Goal: Communication & Community: Share content

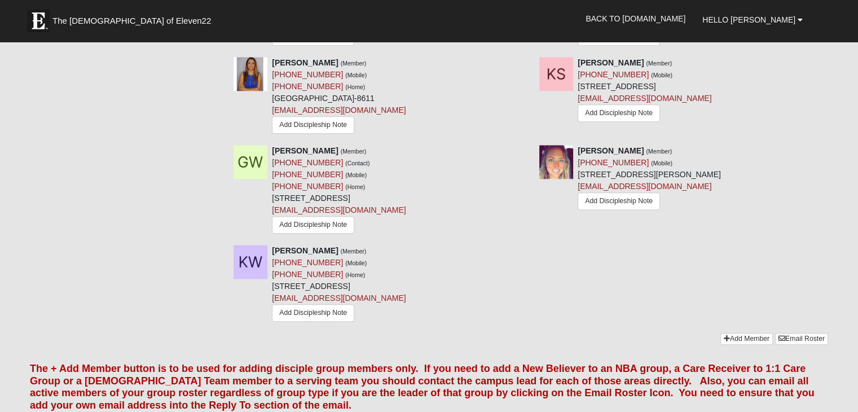
scroll to position [1126, 0]
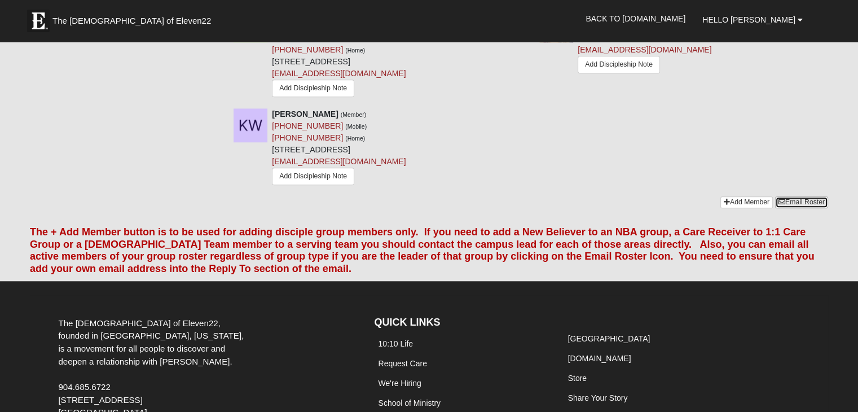
click at [791, 196] on link "Email Roster" at bounding box center [801, 202] width 53 height 12
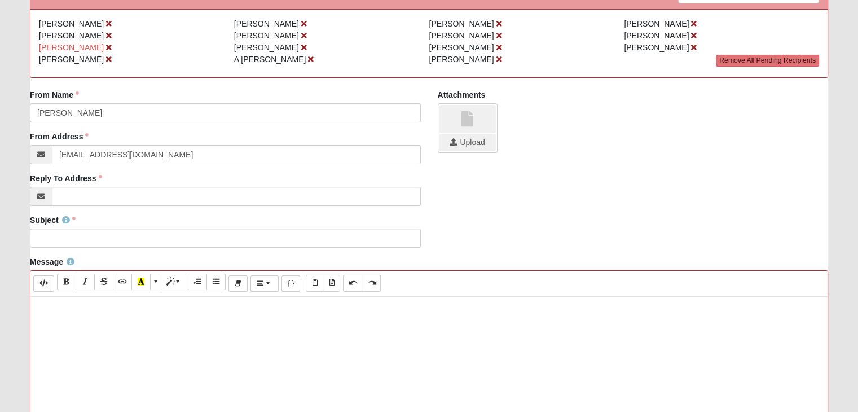
scroll to position [169, 0]
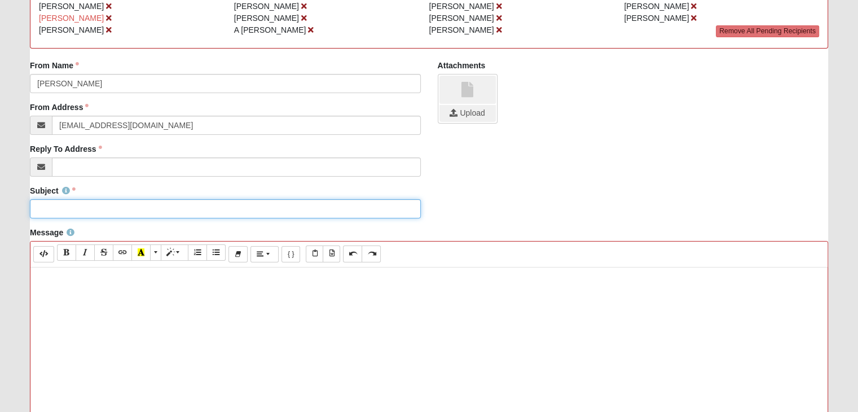
click at [61, 208] on input "Subject" at bounding box center [225, 208] width 390 height 19
type input "Prayer Changes Everything!"
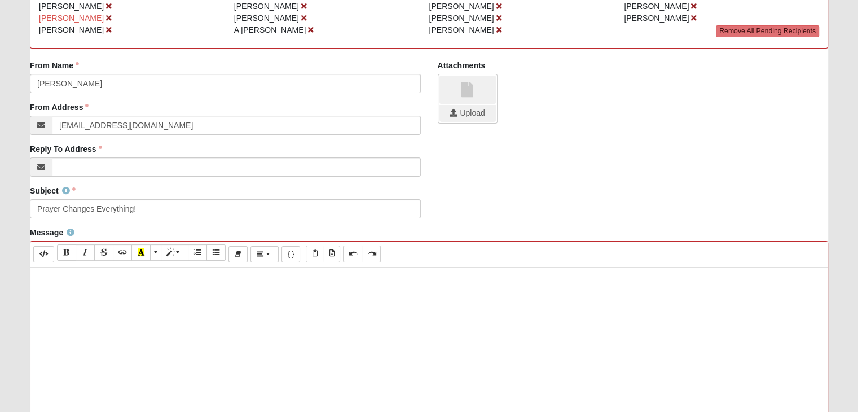
paste div
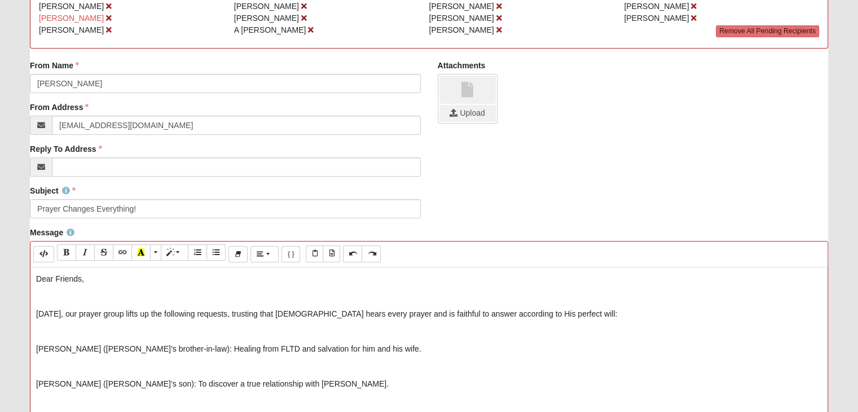
click at [75, 312] on p "Today, our prayer group lifts up the following requests, trusting that God hear…" at bounding box center [429, 314] width 786 height 12
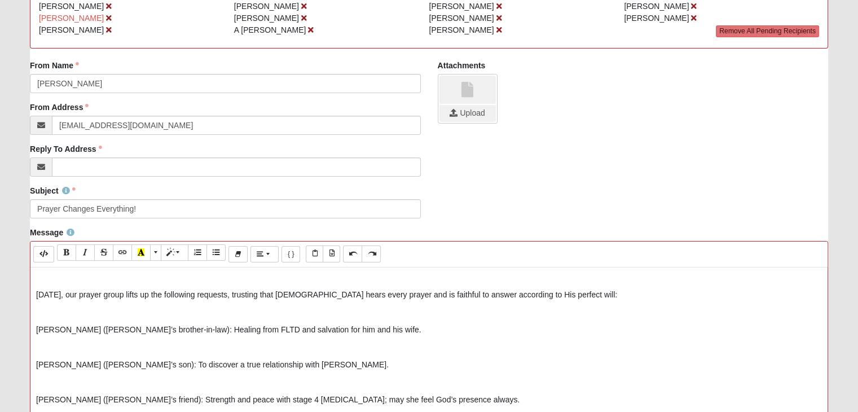
scroll to position [0, 0]
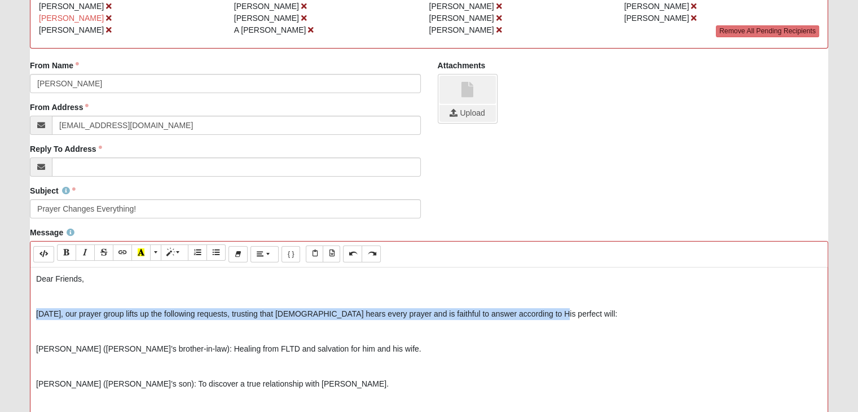
drag, startPoint x: 33, startPoint y: 311, endPoint x: 643, endPoint y: 311, distance: 609.4
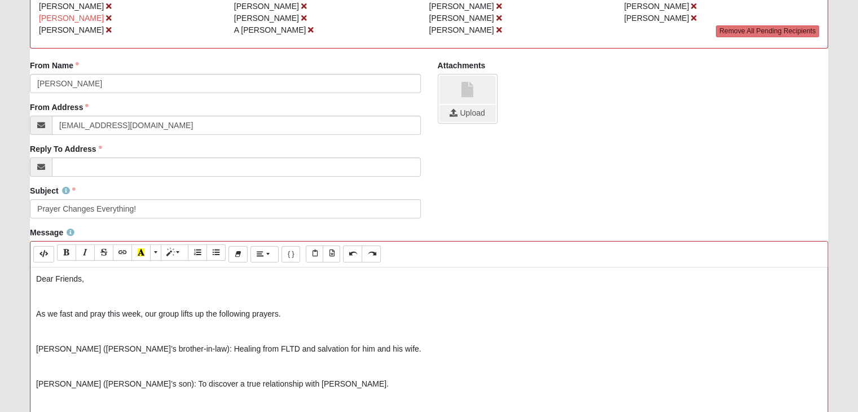
drag, startPoint x: 148, startPoint y: 310, endPoint x: 321, endPoint y: 304, distance: 172.2
drag, startPoint x: 146, startPoint y: 314, endPoint x: 328, endPoint y: 313, distance: 182.3
click at [328, 313] on p "As we fast and pray this week, pray for our group and these specific requests:" at bounding box center [429, 314] width 786 height 12
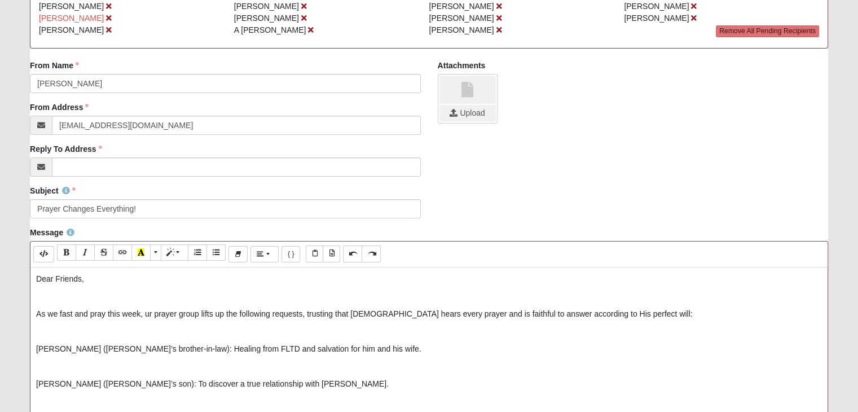
click at [144, 313] on p "As we fast and pray this week, ur prayer group lifts up the following requests,…" at bounding box center [429, 314] width 786 height 12
click at [163, 312] on p "As we fast and pray this week, our prayer group lifts up the following requests…" at bounding box center [429, 314] width 786 height 12
drag, startPoint x: 147, startPoint y: 314, endPoint x: 204, endPoint y: 310, distance: 57.1
click at [204, 310] on p "As we fast and pray this week, our prayer group lifts up the following requests…" at bounding box center [429, 314] width 786 height 12
drag, startPoint x: 204, startPoint y: 310, endPoint x: 129, endPoint y: 304, distance: 75.3
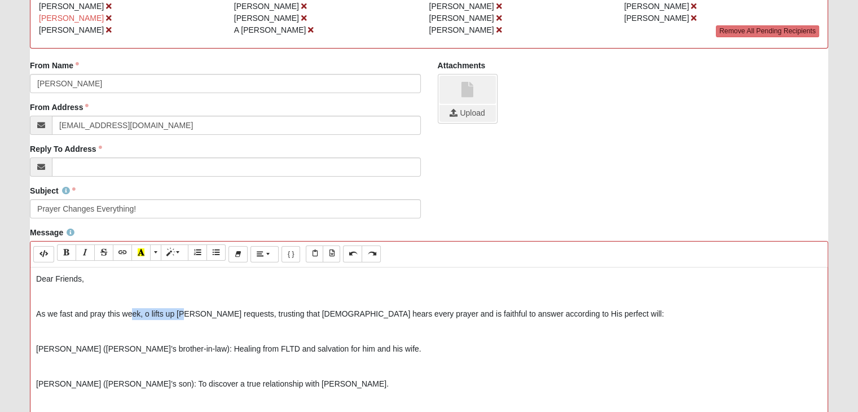
click at [146, 314] on p "As we fast and pray this week, o lifts up thwing requests, trusting that God he…" at bounding box center [429, 314] width 786 height 12
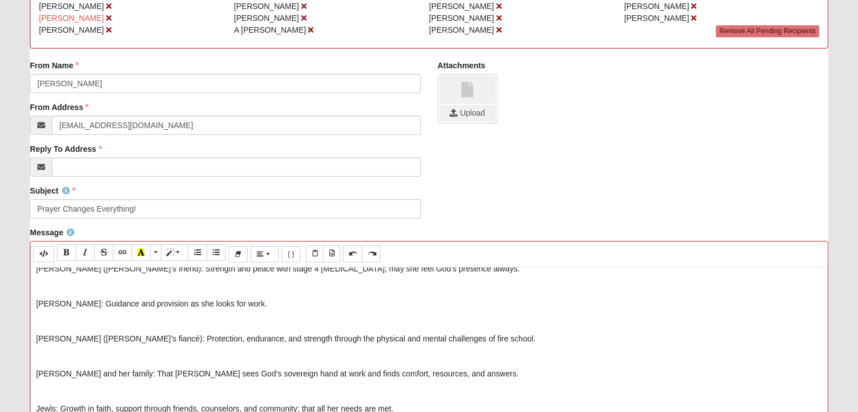
scroll to position [169, 0]
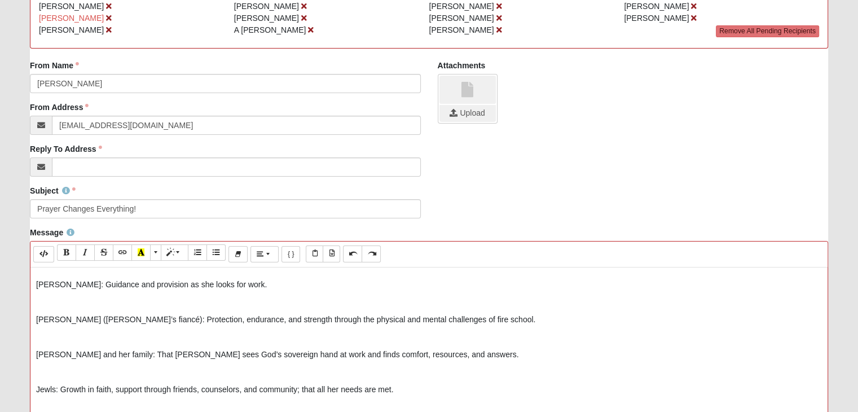
click at [232, 285] on p "Emma: Guidance and provision as she looks for work." at bounding box center [429, 285] width 786 height 12
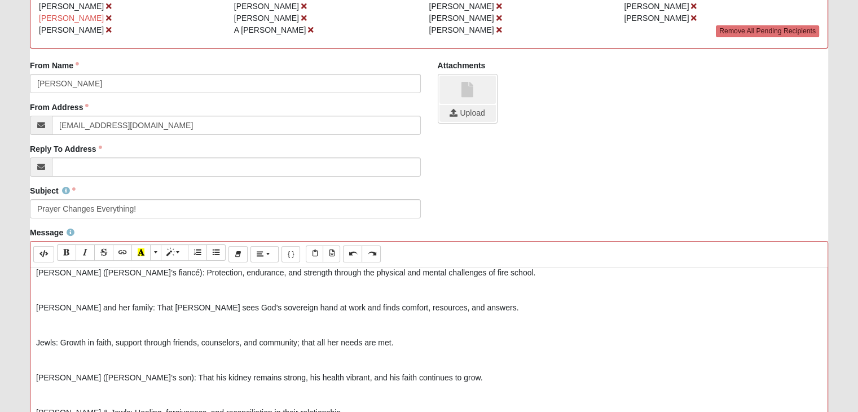
scroll to position [226, 0]
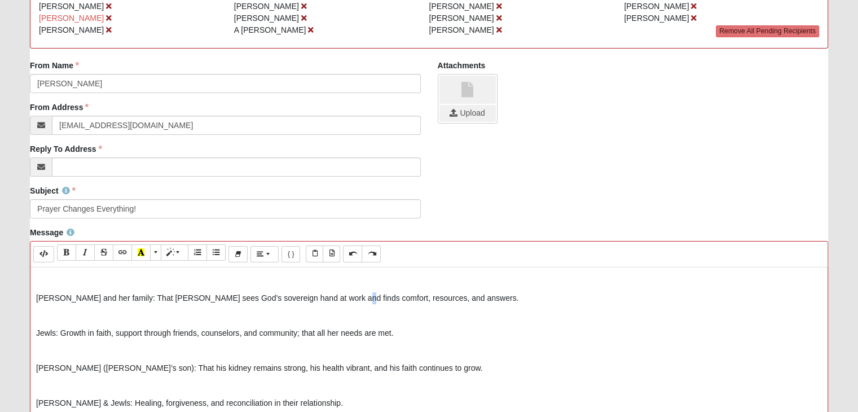
click at [333, 296] on p "Gigi and her family: That Gigi sees God’s sovereign hand at work and finds comf…" at bounding box center [429, 298] width 786 height 12
click at [331, 296] on p "Gigi and her family: That Gigi sees God’s sovereign hand at work and finds comf…" at bounding box center [429, 298] width 786 height 12
click at [485, 298] on p "Gigi and her family: That Gigi sees God’s sovereign hand at work and finds comf…" at bounding box center [429, 298] width 786 height 12
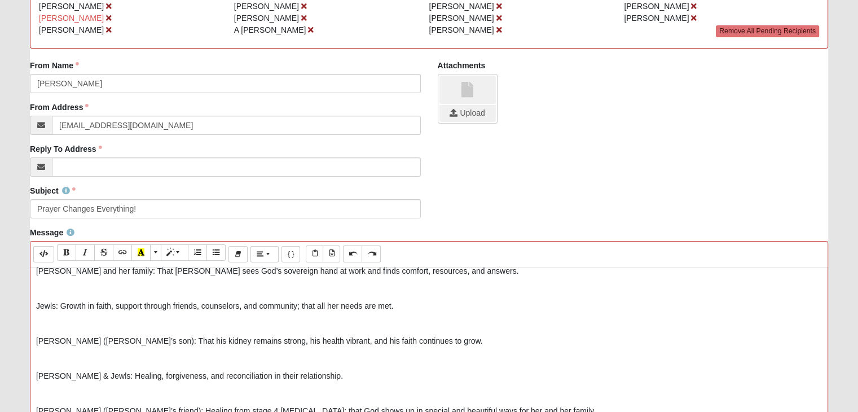
scroll to position [253, 0]
click at [115, 308] on p "Jewls: Growth in faith, support through friends, counselors, and community; tha…" at bounding box center [429, 306] width 786 height 12
click at [113, 306] on p "Jewls: Growth in faith, support through friends, counselors, and community; tha…" at bounding box center [429, 306] width 786 height 12
click at [113, 309] on p "Jewls: Growth in faith, support through friends, counselors, and community; tha…" at bounding box center [429, 306] width 786 height 12
click at [111, 306] on p "Jewls: Growth in faith, support through friends, counselors, and community; tha…" at bounding box center [429, 306] width 786 height 12
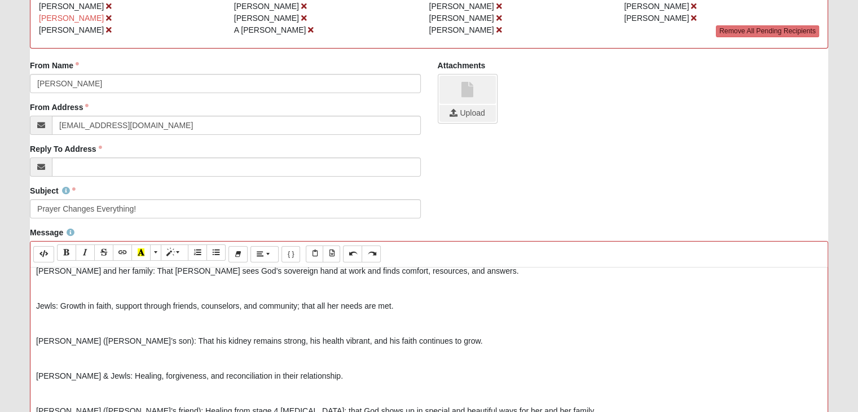
click at [399, 306] on p "Jewls: Growth in faith, support through friends, counselors, and community; tha…" at bounding box center [429, 306] width 786 height 12
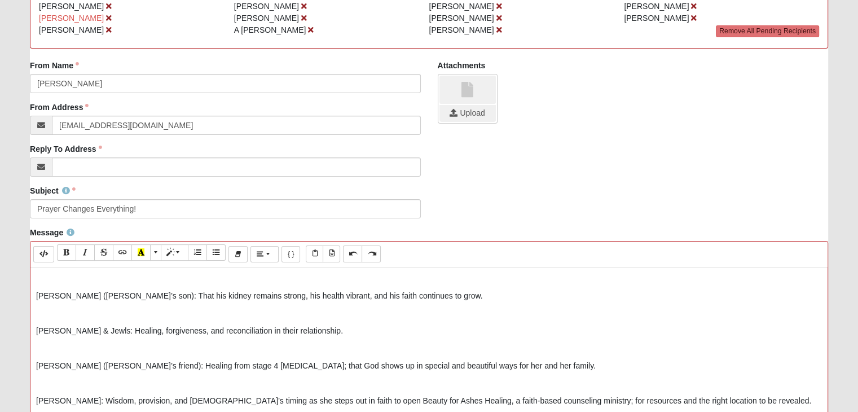
scroll to position [299, 0]
click at [255, 328] on p "Ryan & Jewls: Healing, forgiveness, and reconciliation in their relationship." at bounding box center [429, 330] width 786 height 12
click at [255, 332] on p "Ryan & Jewls: Healing, forgiveness, and reconciliation in their relationship." at bounding box center [429, 330] width 786 height 12
click at [251, 328] on p "Ryan & Jewls: Healing, forgiveness, and reconciliation in their relationship." at bounding box center [429, 330] width 786 height 12
click at [372, 331] on p "Ryan & Jewls: Healing, forgiveness, and reconciliation in their father / daught…" at bounding box center [429, 330] width 786 height 12
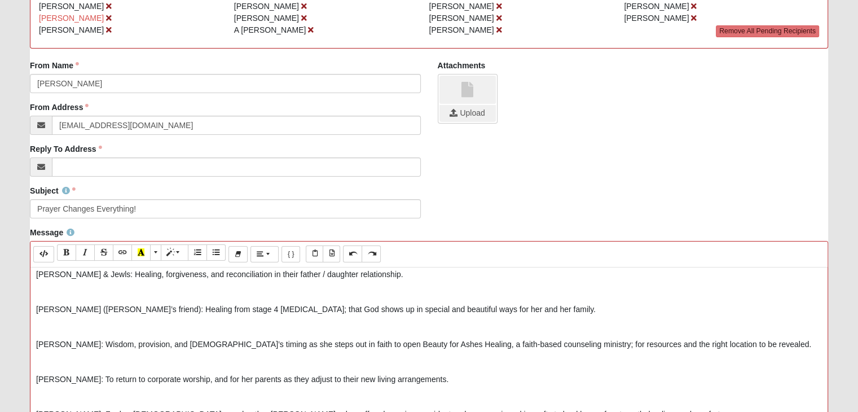
scroll to position [354, 0]
click at [191, 309] on p "Jennifer (Gigi’s friend): Healing from stage 4 cancer; that God shows up in spe…" at bounding box center [429, 310] width 786 height 12
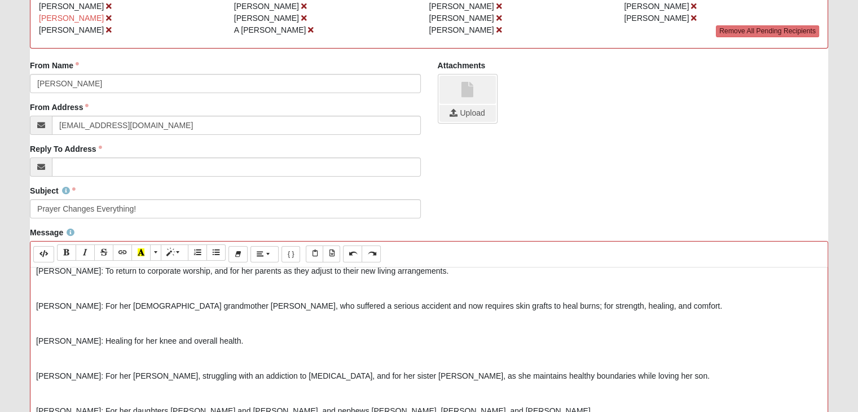
scroll to position [464, 0]
click at [191, 309] on p "Taylor: For her 87-year-old grandmother Diana, who suffered a serious accident …" at bounding box center [429, 305] width 786 height 12
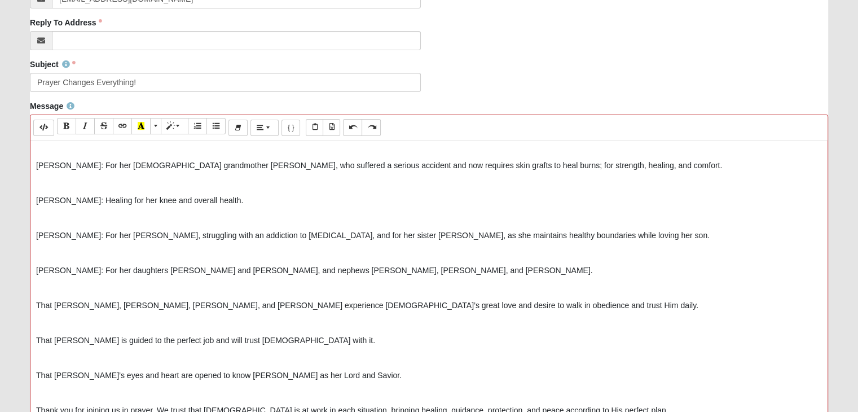
scroll to position [297, 0]
click at [202, 270] on p "Tracy: For her daughters Kiersten and Kendra, and nephews Trevor, Mike, and Ale…" at bounding box center [429, 270] width 786 height 12
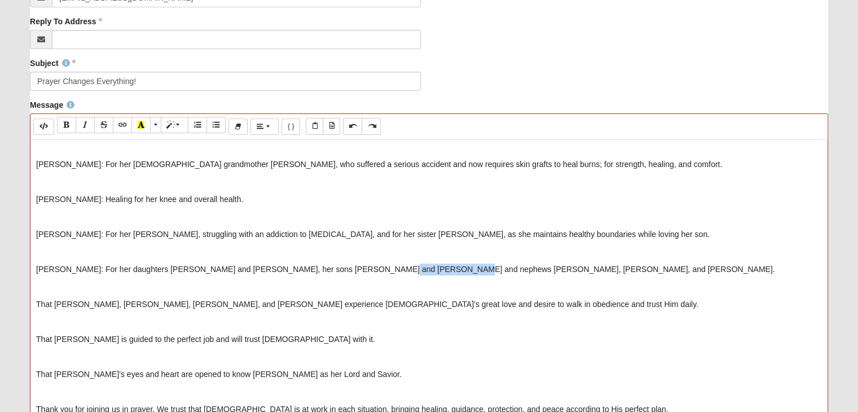
drag, startPoint x: 359, startPoint y: 269, endPoint x: 429, endPoint y: 262, distance: 70.2
click at [429, 264] on p "Tracy: For her daughters Kiersten and Kendra, her sons Mike and Alex and nephew…" at bounding box center [429, 270] width 786 height 12
click at [83, 302] on p "That Kiersten, Trevor, Mike, and Alex experience God’s great love and desire to…" at bounding box center [429, 304] width 786 height 12
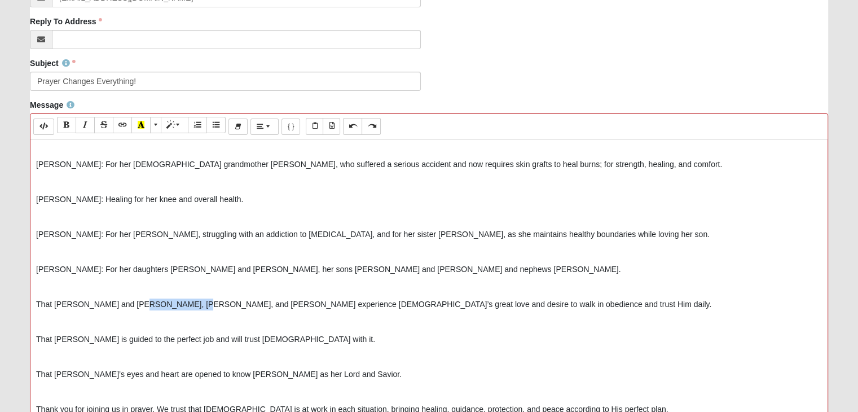
drag, startPoint x: 127, startPoint y: 304, endPoint x: 178, endPoint y: 298, distance: 51.6
click at [178, 298] on p "That Kiersten and Trevor, Mike, and Alex experience God’s great love and desire…" at bounding box center [429, 304] width 786 height 12
click at [337, 305] on p "That Kiersten and Trevor show up for Saturated and experience God’s great love …" at bounding box center [429, 304] width 786 height 12
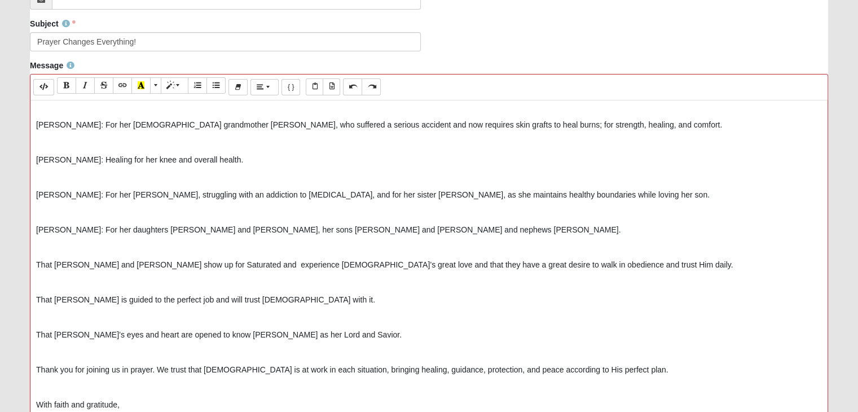
scroll to position [342, 0]
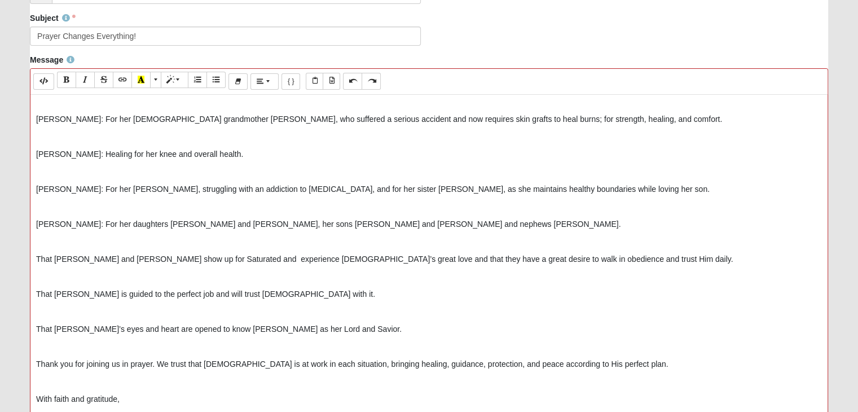
click at [78, 323] on p "That Kendra’s eyes and heart are opened to know Jesus as her Lord and Savior." at bounding box center [429, 329] width 786 height 12
click at [194, 328] on p "That Kendra, Mike and Alex's eyes and heart are opened to know Jesus as her Lor…" at bounding box center [429, 329] width 786 height 12
click at [311, 327] on p "That Kendra, Mike and Alex's eyes and hearts are opened to know Jesus as her Lo…" at bounding box center [429, 329] width 786 height 12
click at [317, 329] on p "That Kendra, Mike and Alex's eyes and hearts are opened to know Jesus as her Lo…" at bounding box center [429, 329] width 786 height 12
click at [402, 344] on p at bounding box center [429, 347] width 786 height 12
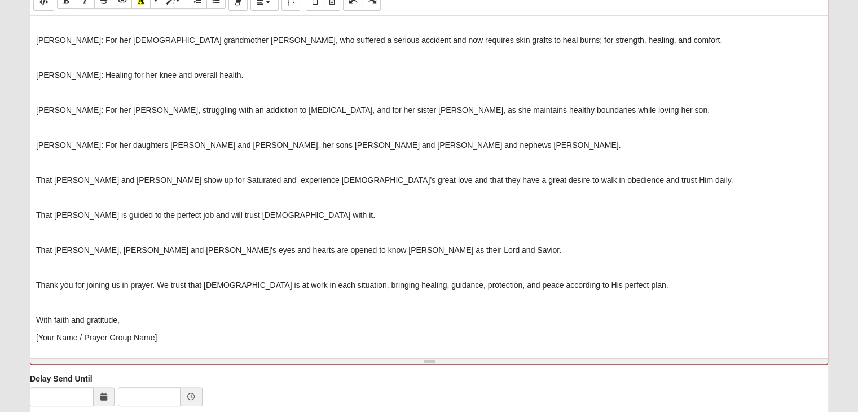
scroll to position [422, 0]
click at [454, 283] on p "Thank you for joining us in prayer. We trust that God is at work in each situat…" at bounding box center [429, 285] width 786 height 12
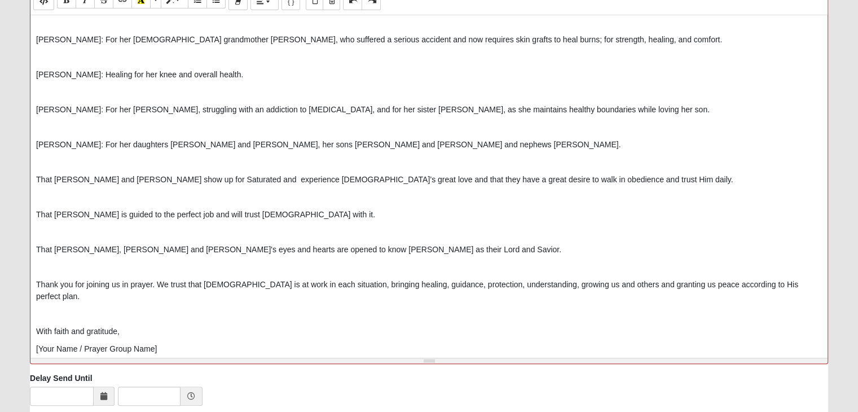
click at [184, 343] on p "[Your Name / Prayer Group Name]" at bounding box center [429, 349] width 786 height 12
drag, startPoint x: 184, startPoint y: 337, endPoint x: 33, endPoint y: 320, distance: 151.6
click at [33, 320] on div "Dear Friends, As we fast and pray this week, we lift each other up with the fol…" at bounding box center [428, 184] width 797 height 339
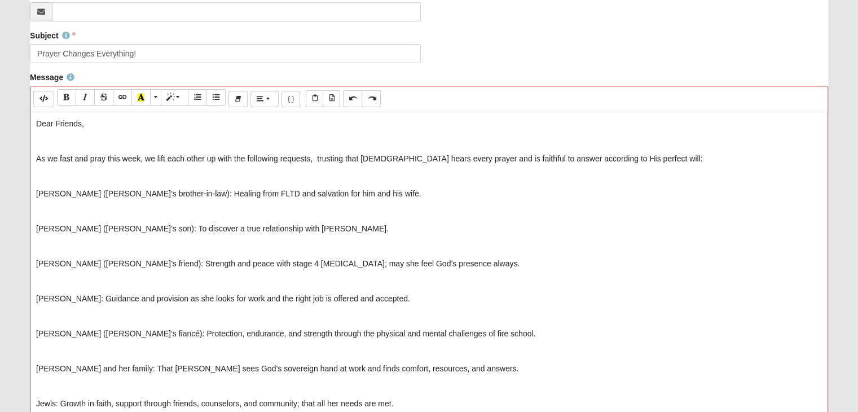
scroll to position [320, 0]
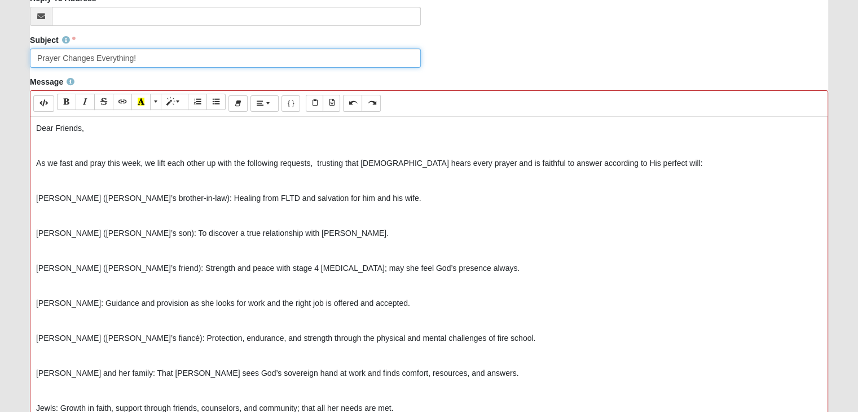
click at [149, 62] on input "Prayer Changes Everything!" at bounding box center [225, 58] width 390 height 19
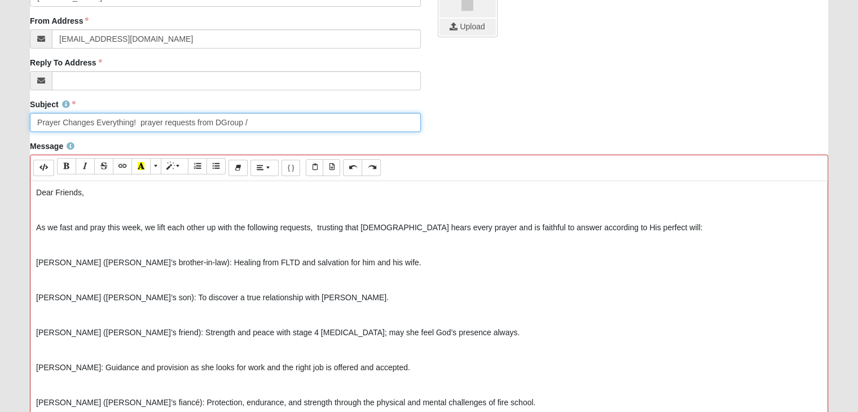
scroll to position [282, 0]
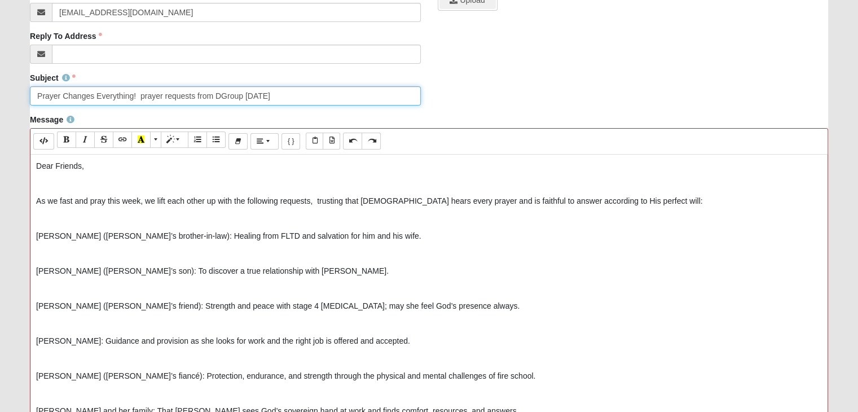
type input "Prayer Changes Everything! prayer requests from DGroup 9/8/25"
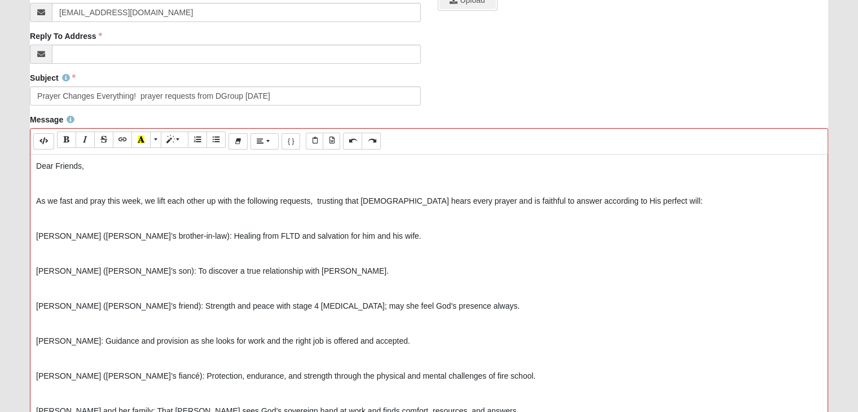
click at [315, 200] on p "As we fast and pray this week, we lift each other up with the following request…" at bounding box center [429, 201] width 786 height 12
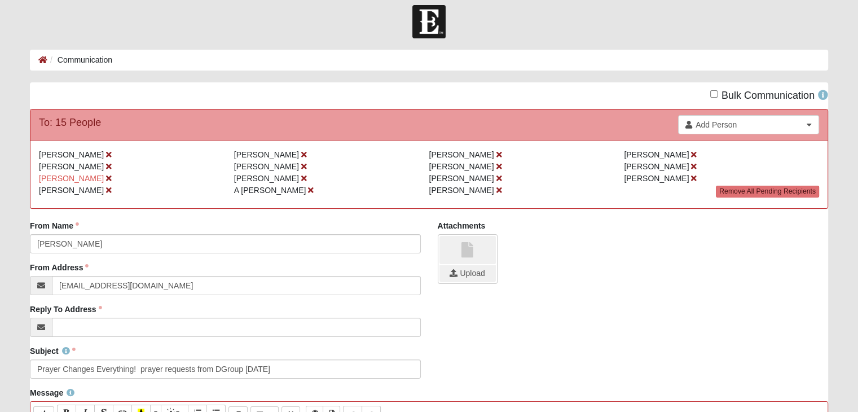
scroll to position [6, 0]
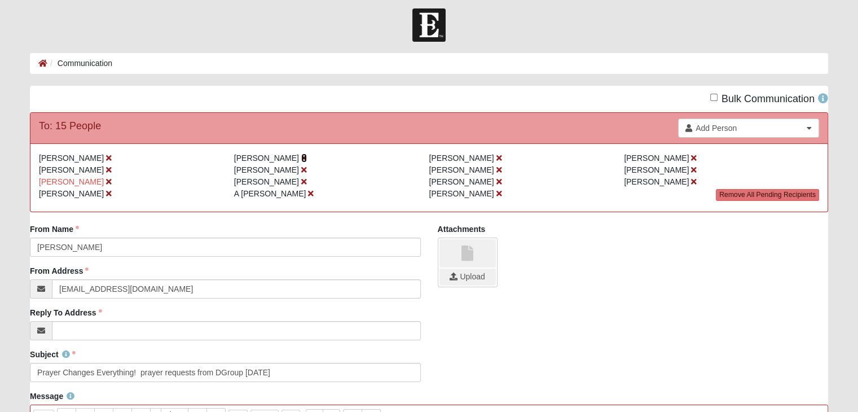
click at [301, 156] on icon at bounding box center [304, 158] width 6 height 8
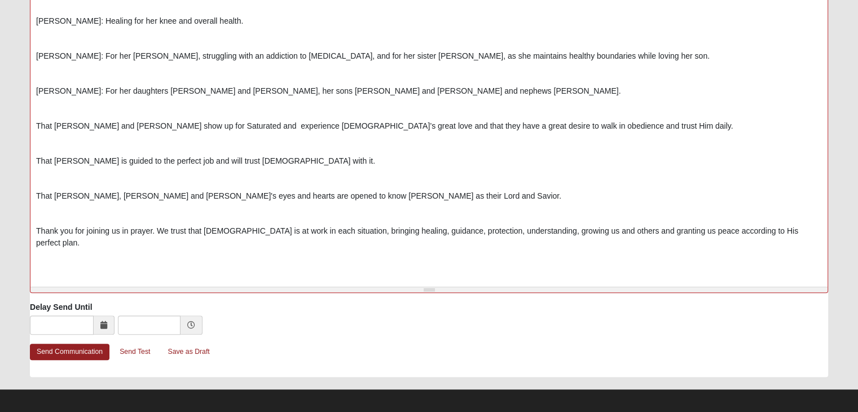
scroll to position [498, 0]
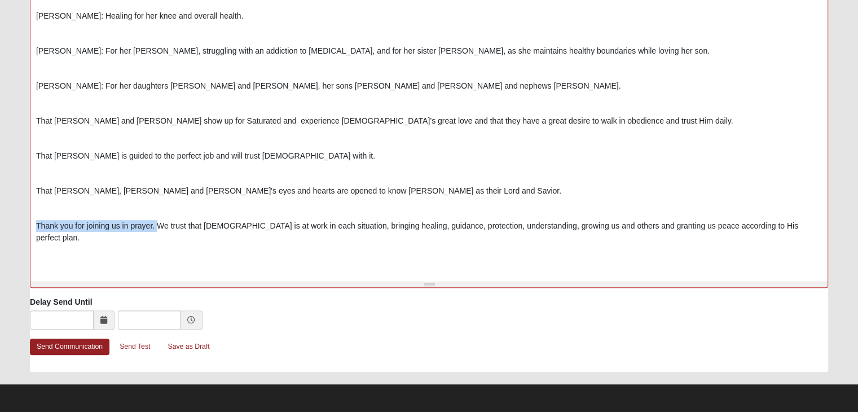
drag, startPoint x: 36, startPoint y: 223, endPoint x: 156, endPoint y: 222, distance: 120.2
click at [156, 220] on p "Thank you for joining us in prayer. We trust that God is at work in each situat…" at bounding box center [429, 232] width 786 height 24
click at [666, 227] on p "We trust that God is at work in each situation, bringing healing, guidance, pro…" at bounding box center [429, 226] width 786 height 12
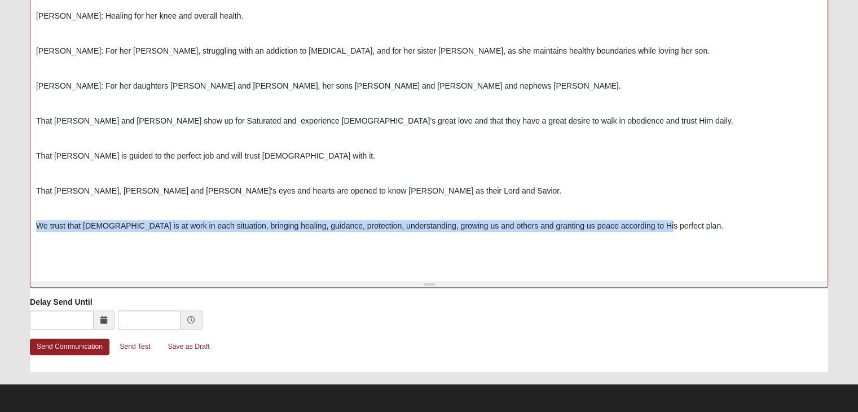
drag, startPoint x: 36, startPoint y: 223, endPoint x: 671, endPoint y: 219, distance: 634.8
click at [671, 220] on p "We trust that God is at work in each situation, bringing healing, guidance, pro…" at bounding box center [429, 226] width 786 height 12
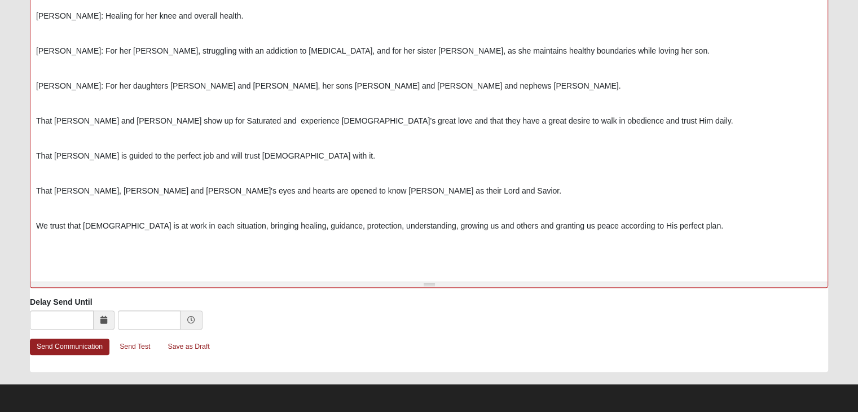
drag, startPoint x: 538, startPoint y: 223, endPoint x: 347, endPoint y: 253, distance: 193.1
click at [347, 253] on div "Dear Friends, As we fast and pray this week, we lift each other up with the fol…" at bounding box center [428, 108] width 797 height 339
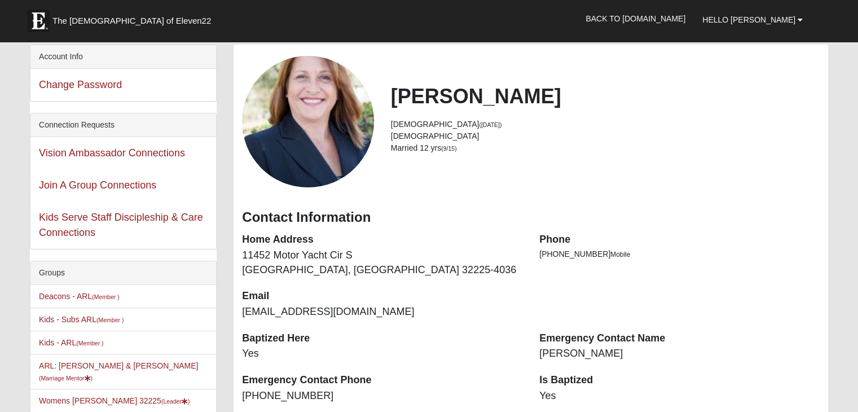
scroll to position [113, 0]
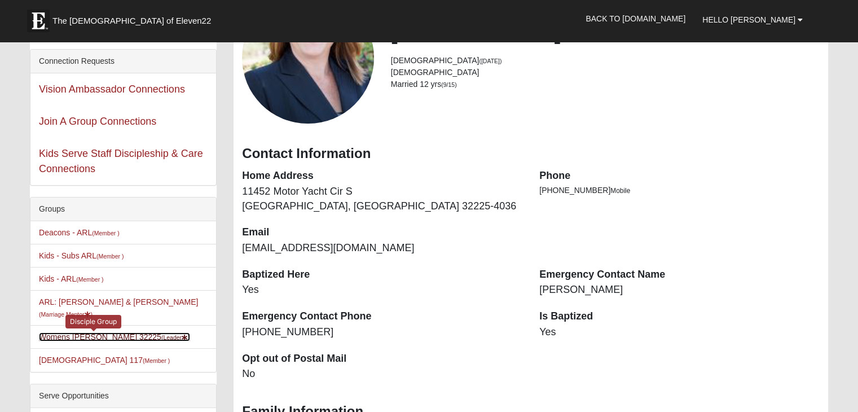
click at [85, 332] on link "Womens Nield 32225 (Leader )" at bounding box center [114, 336] width 151 height 9
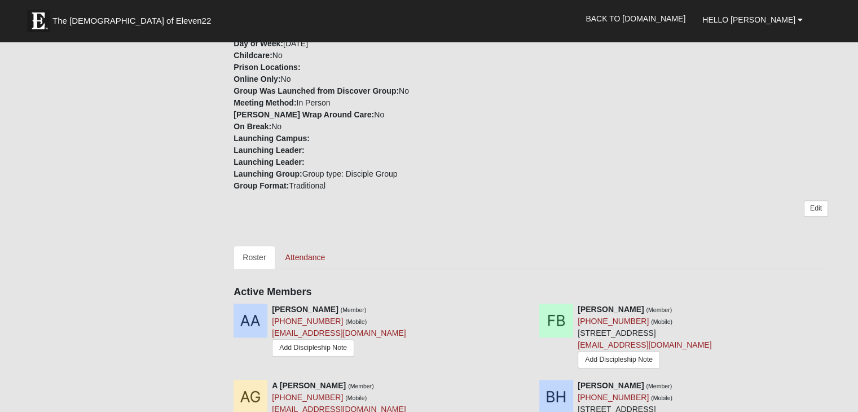
scroll to position [451, 0]
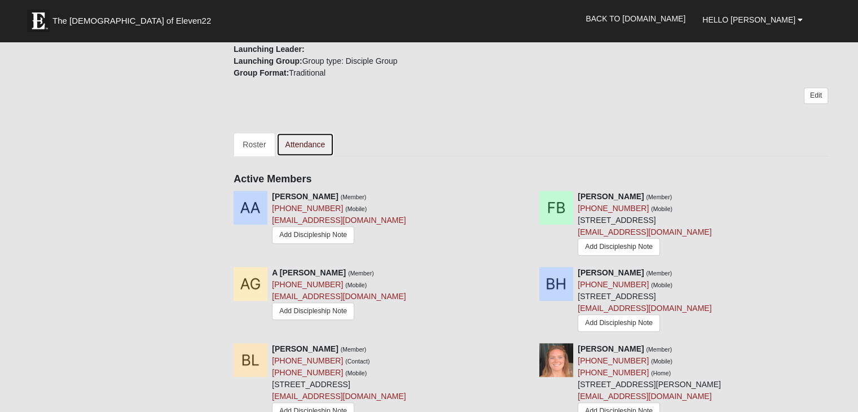
click at [309, 133] on link "Attendance" at bounding box center [305, 145] width 58 height 24
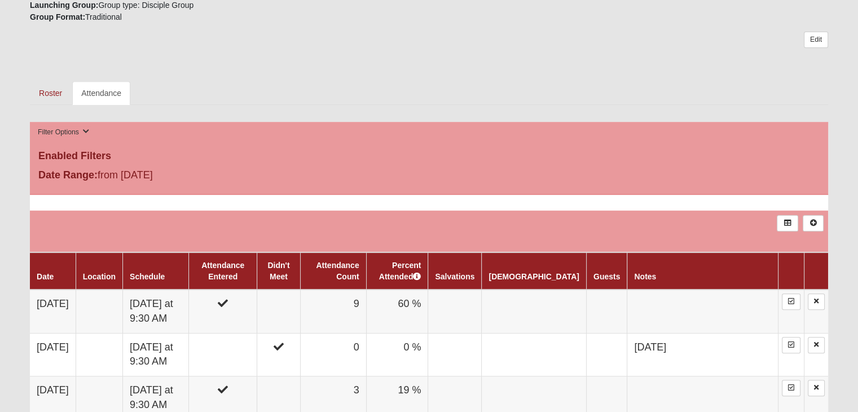
scroll to position [508, 0]
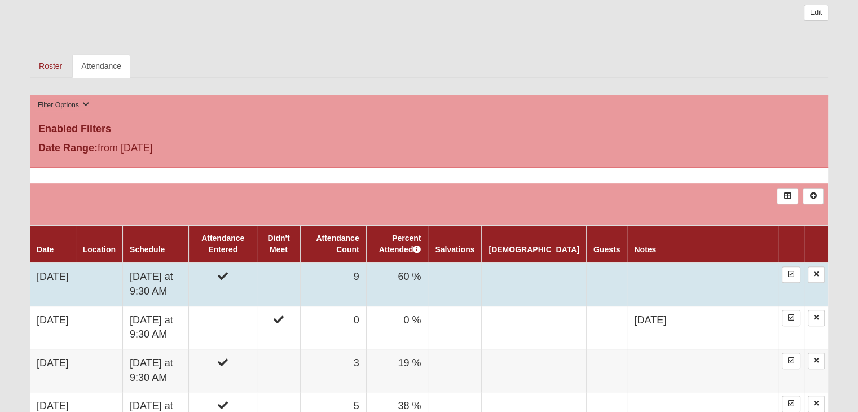
click at [166, 284] on td "[DATE] at 9:30 AM" at bounding box center [156, 283] width 66 height 43
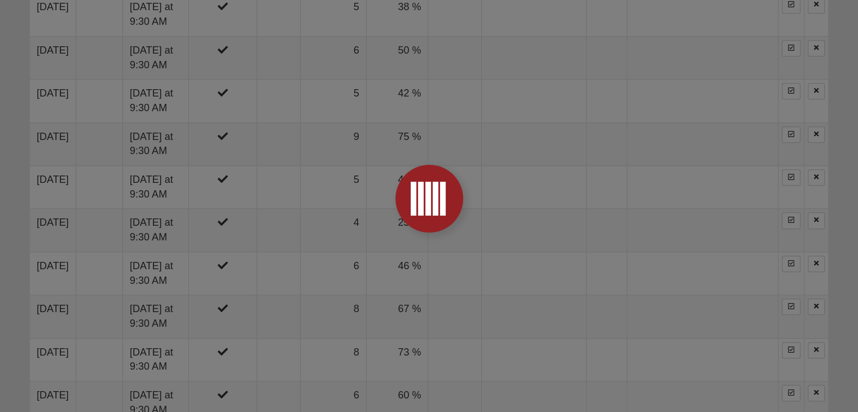
scroll to position [1072, 0]
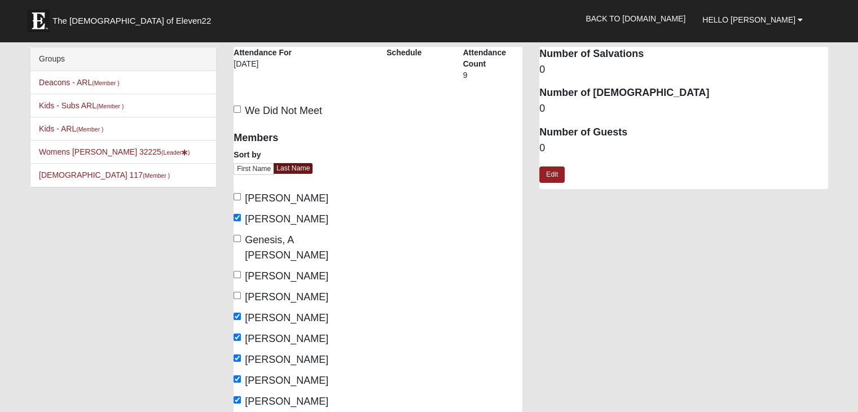
scroll to position [282, 0]
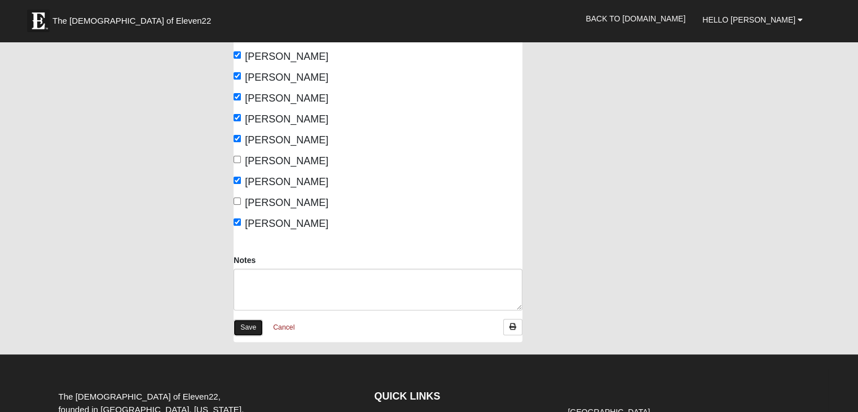
click at [245, 319] on link "Save" at bounding box center [248, 327] width 29 height 16
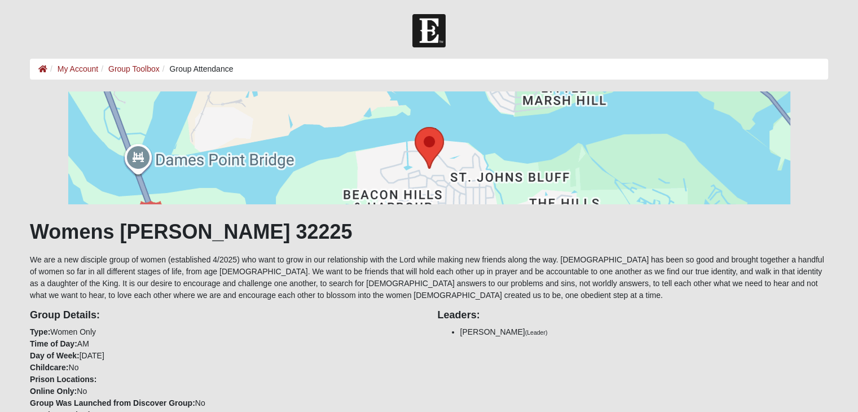
click at [245, 309] on h4 "Group Details:" at bounding box center [225, 315] width 390 height 12
drag, startPoint x: 0, startPoint y: 0, endPoint x: 245, endPoint y: 309, distance: 394.8
click at [245, 309] on h4 "Group Details:" at bounding box center [225, 315] width 390 height 12
